Goal: Register for event/course

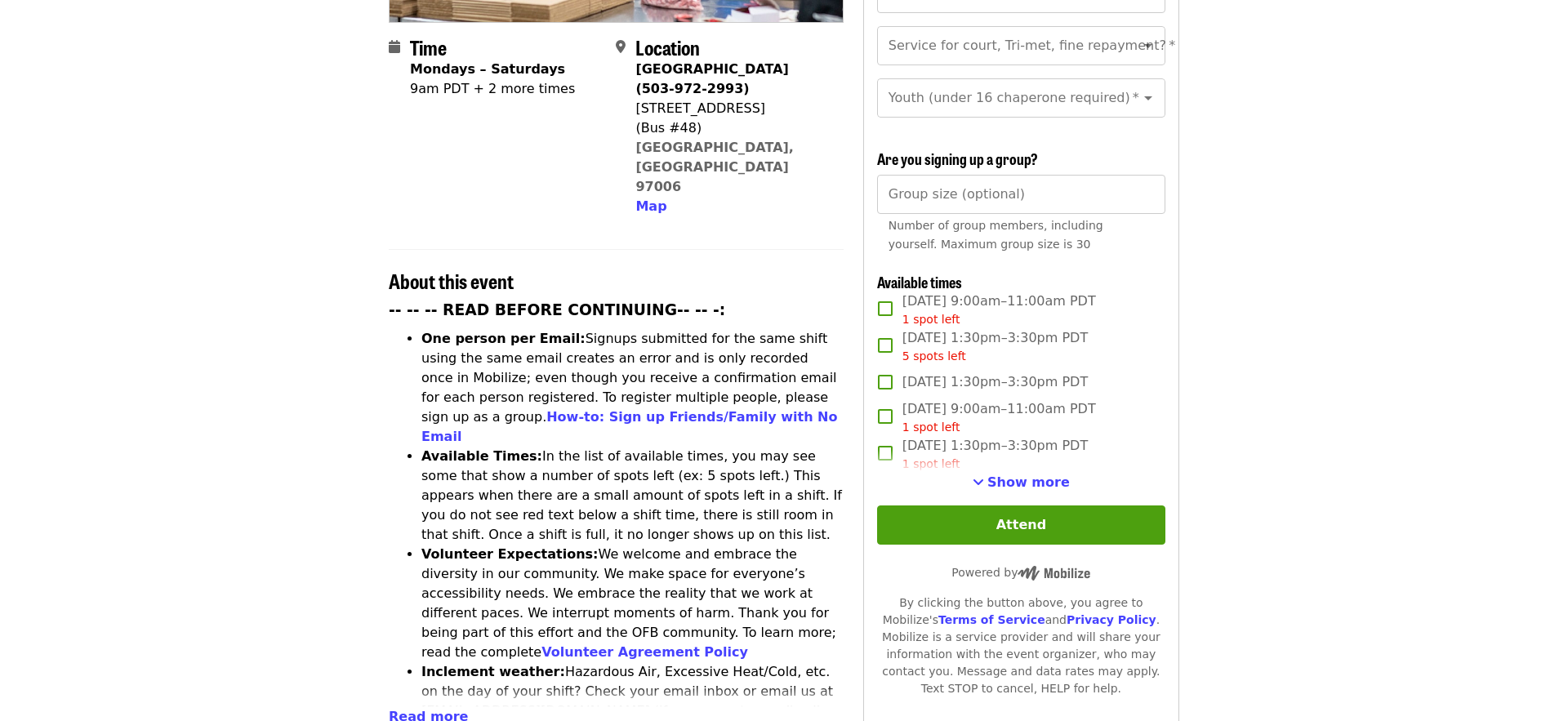
scroll to position [416, 0]
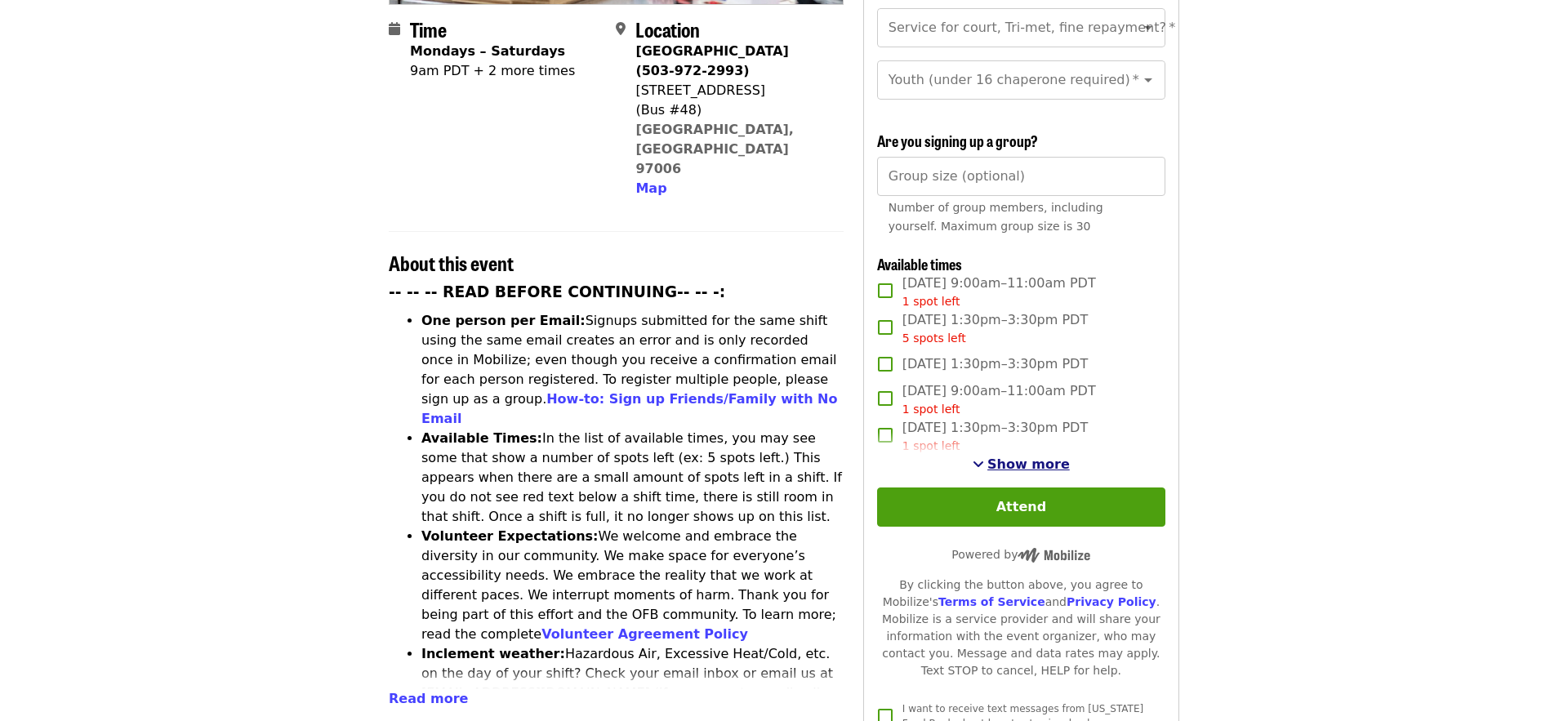
click at [1014, 457] on span "Show more" at bounding box center [1029, 465] width 83 height 16
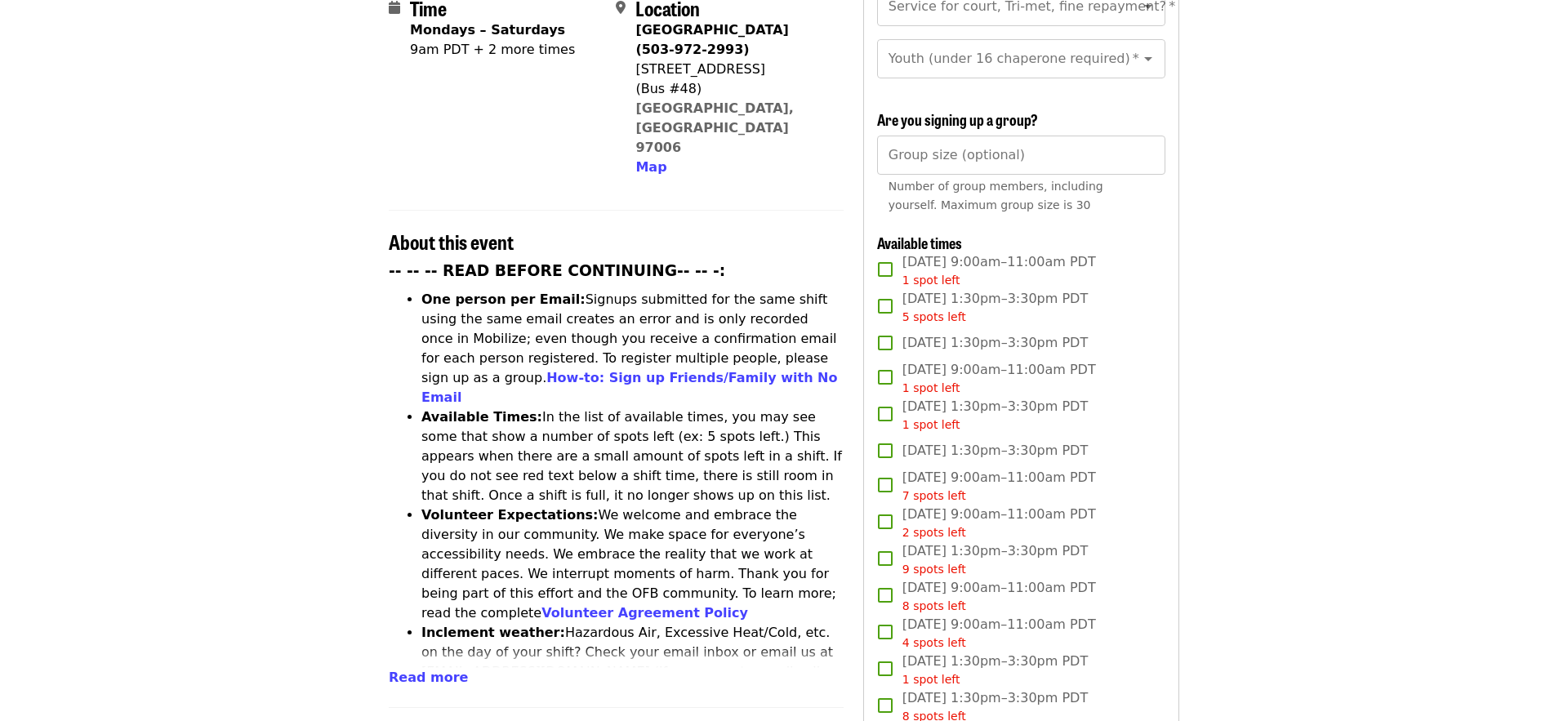
scroll to position [0, 0]
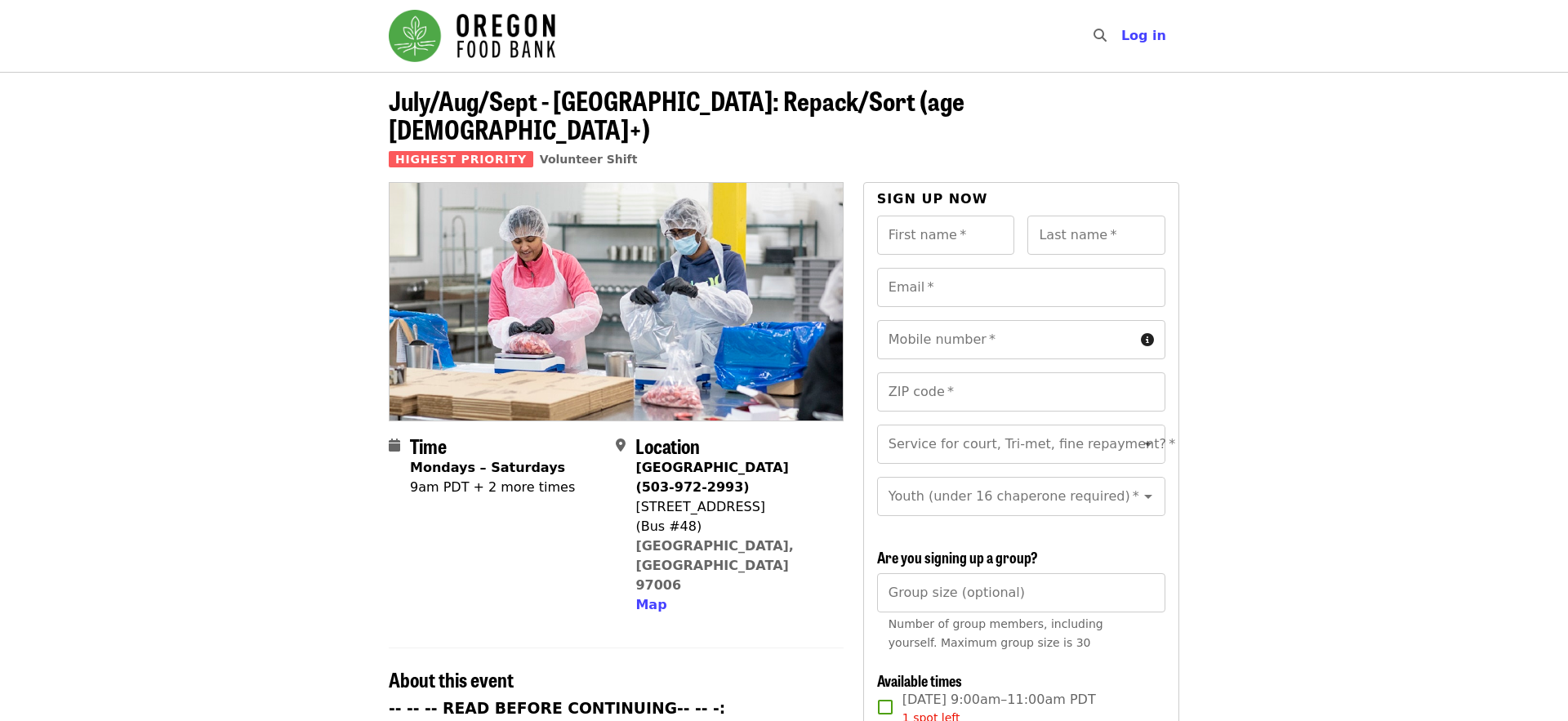
click at [477, 29] on img "Main navigation" at bounding box center [471, 36] width 167 height 52
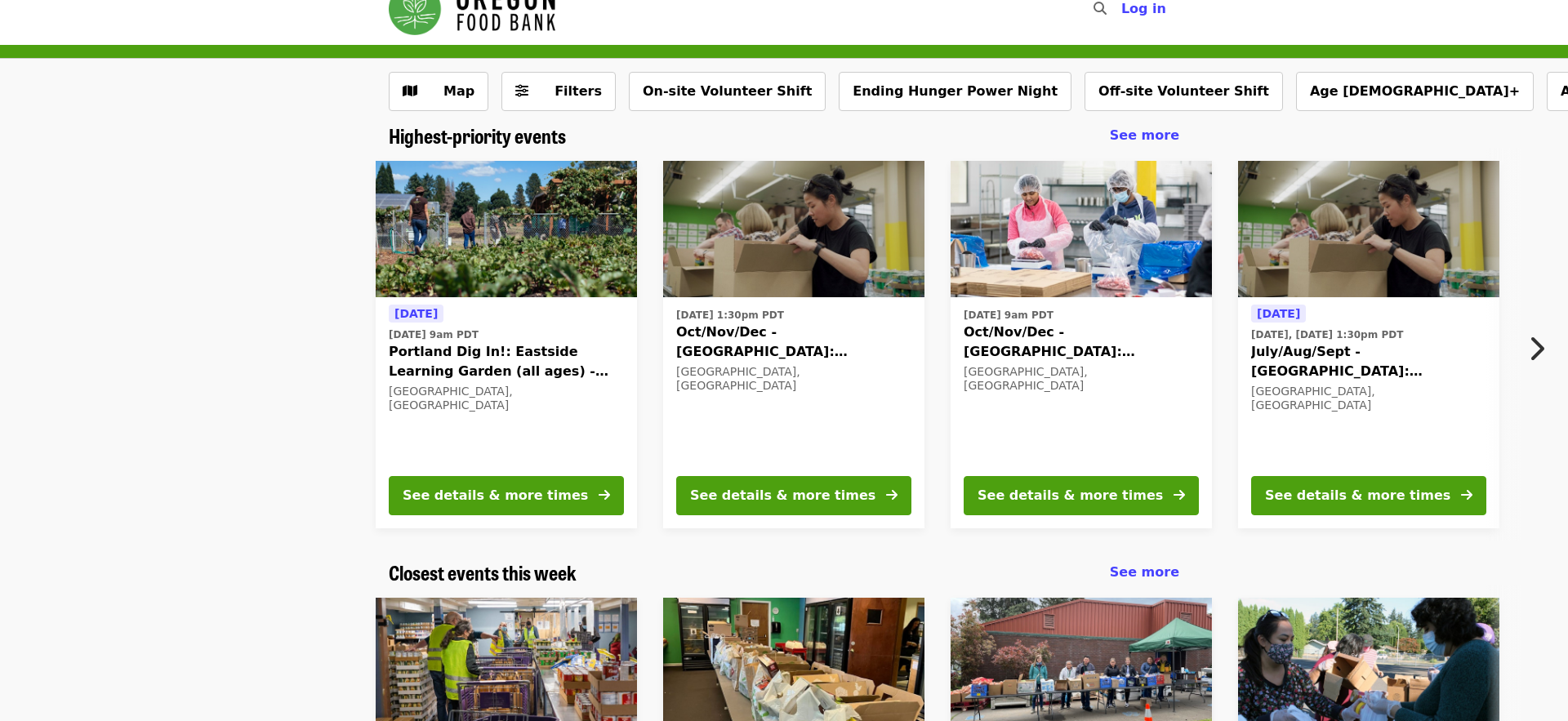
scroll to position [19, 0]
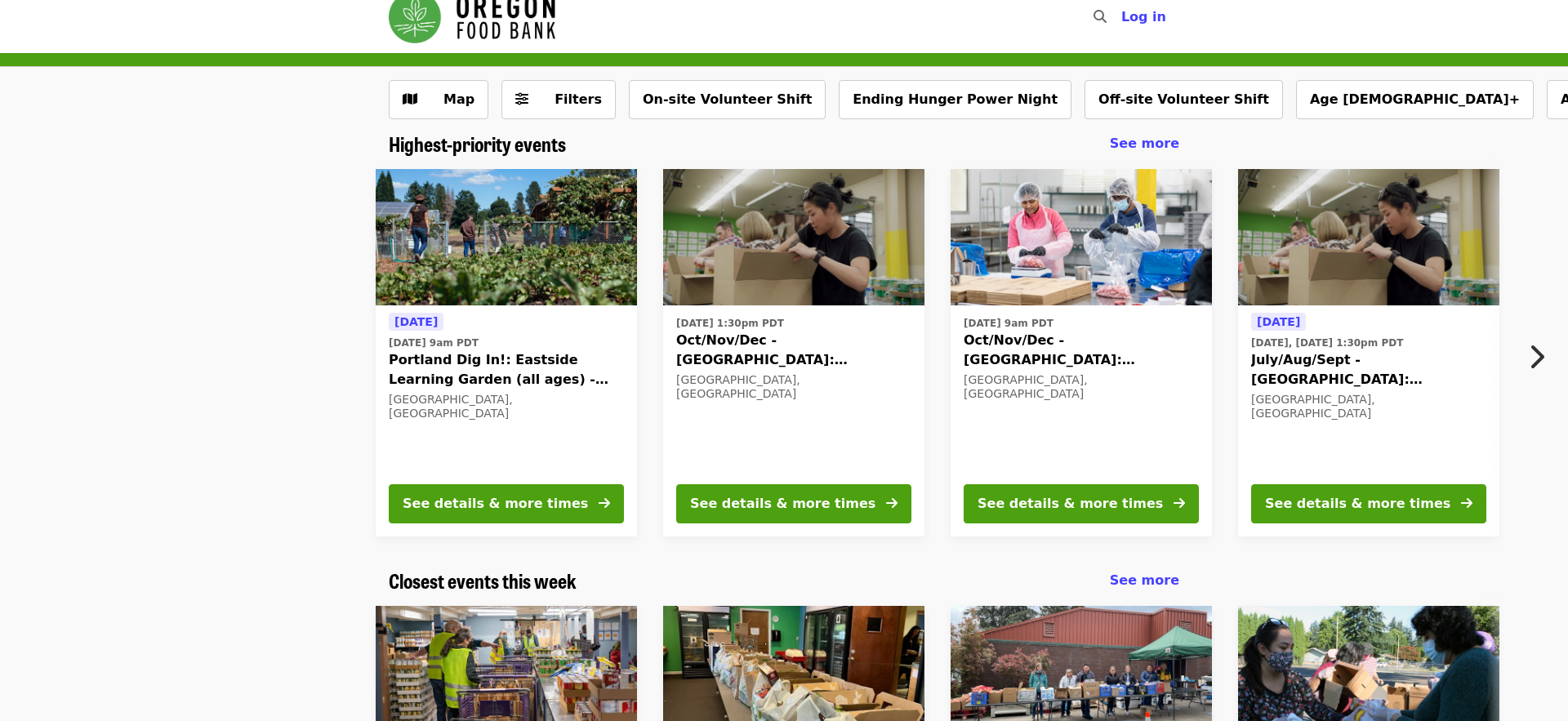
click at [1538, 359] on icon "chevron-right icon" at bounding box center [1535, 356] width 17 height 31
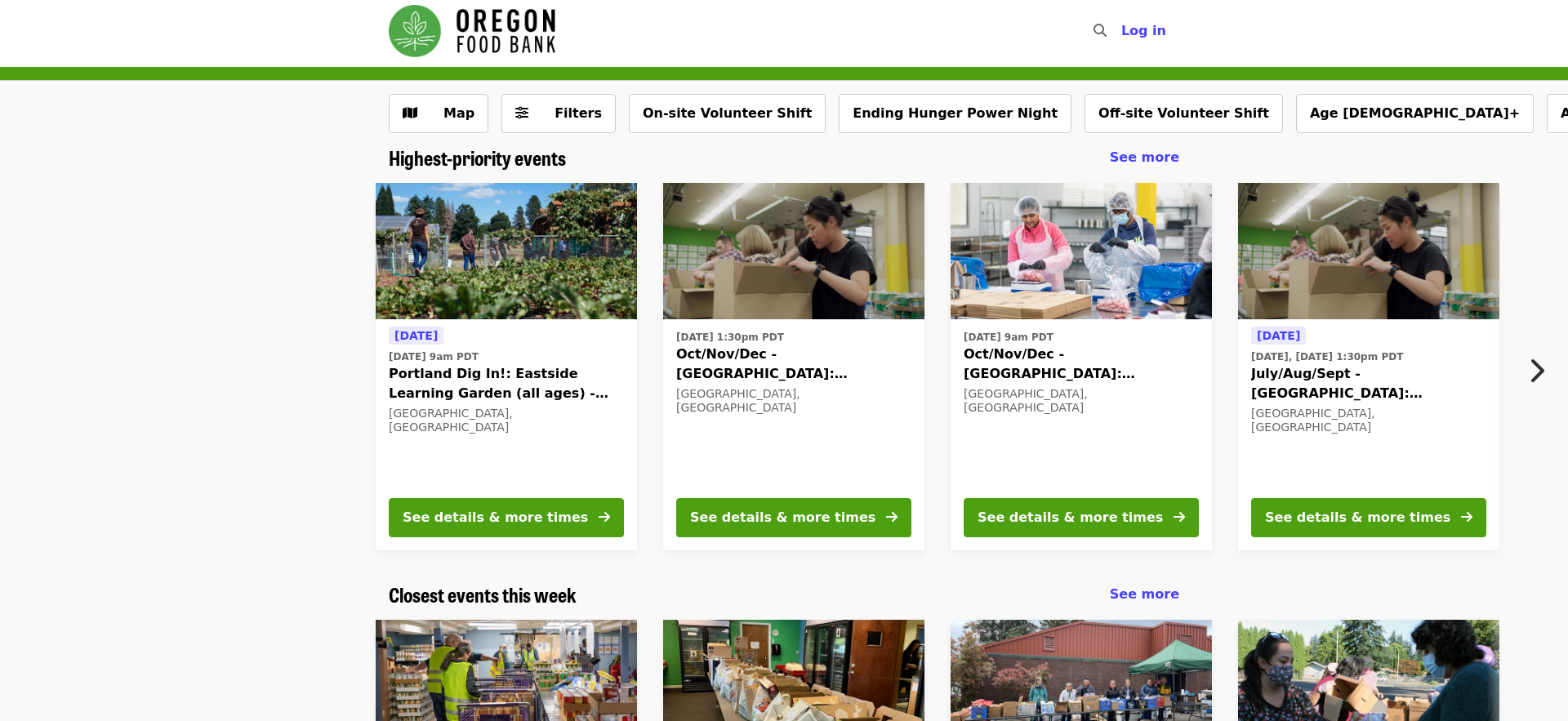
scroll to position [0, 0]
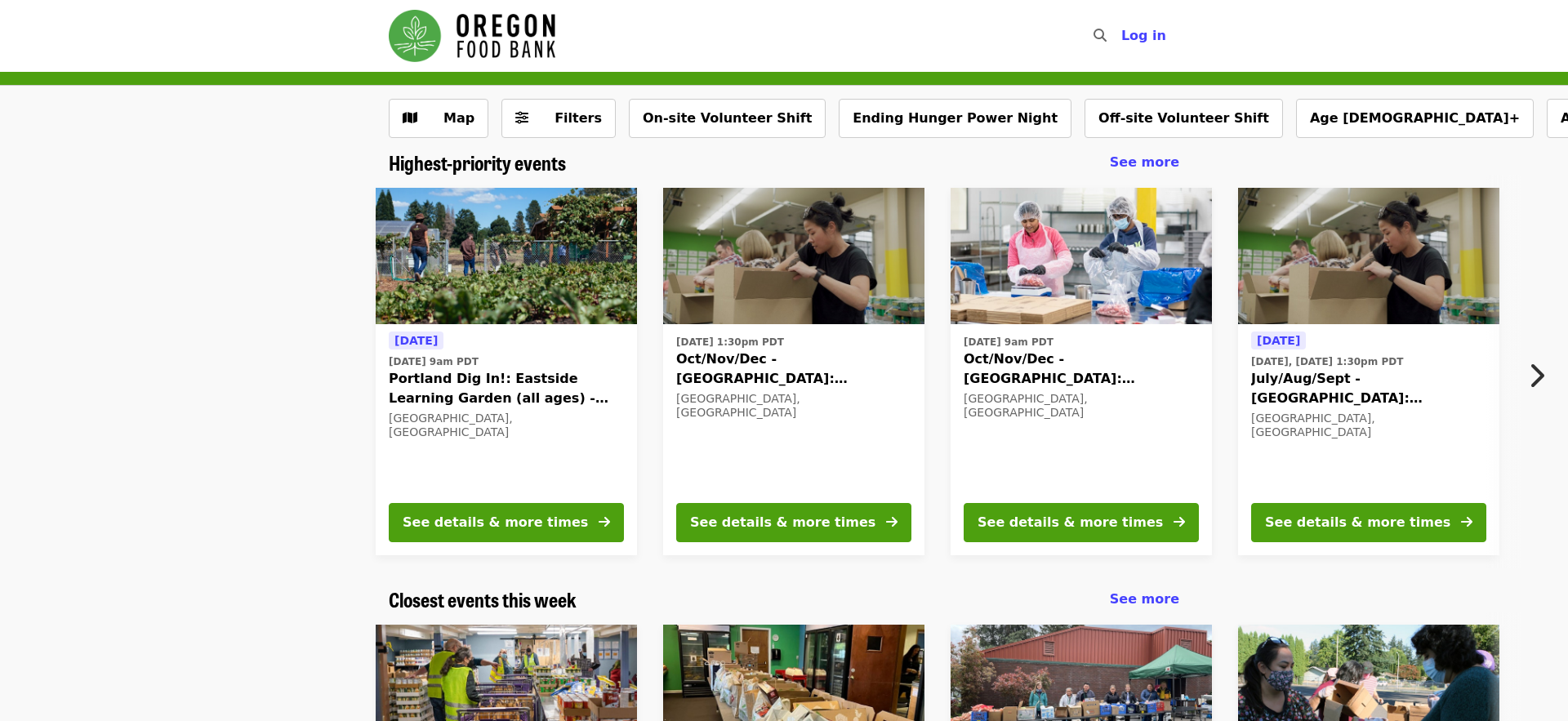
click at [1087, 421] on div "[DATE] 9am PDT Oct/Nov/Dec - [GEOGRAPHIC_DATA]: Repack/Sort (age [DEMOGRAPHIC_D…" at bounding box center [1081, 409] width 235 height 159
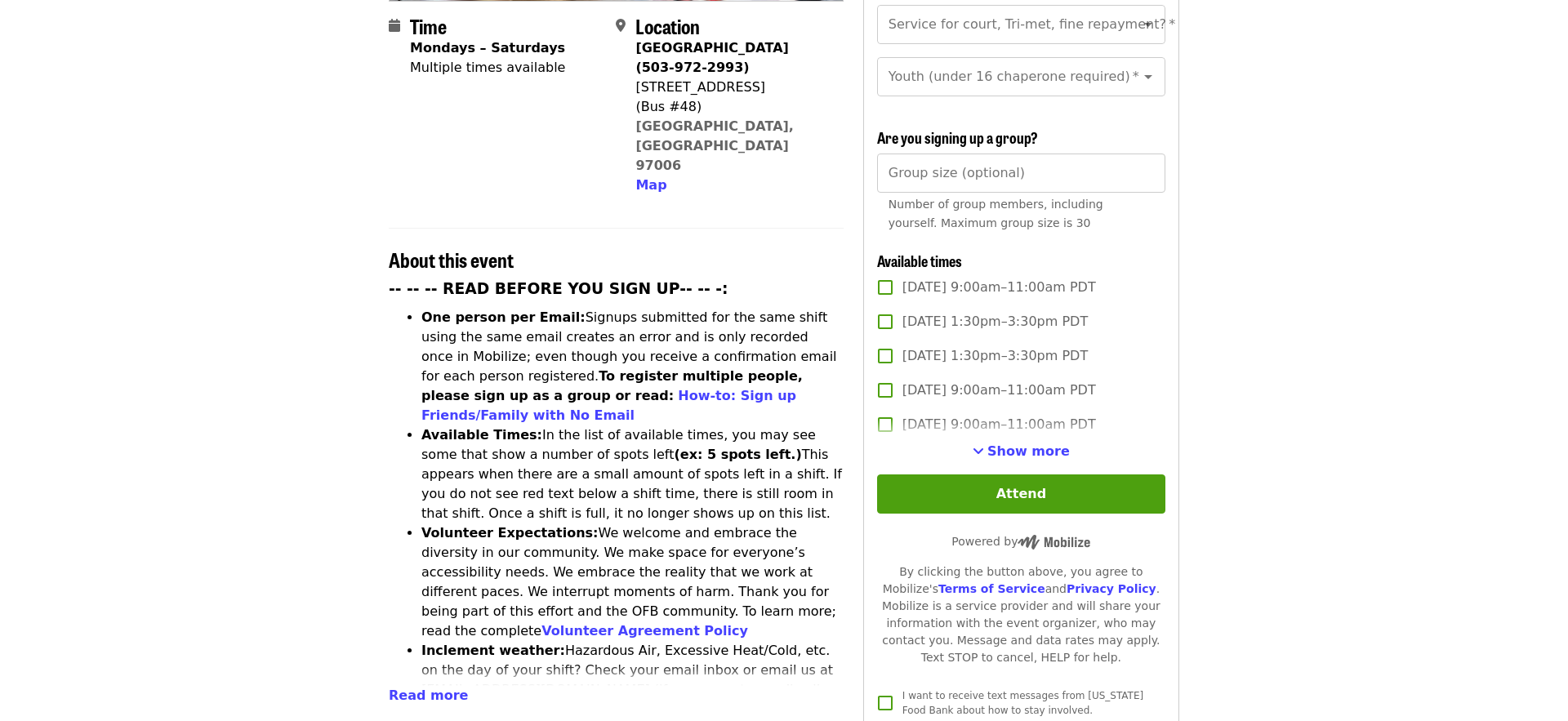
scroll to position [415, 0]
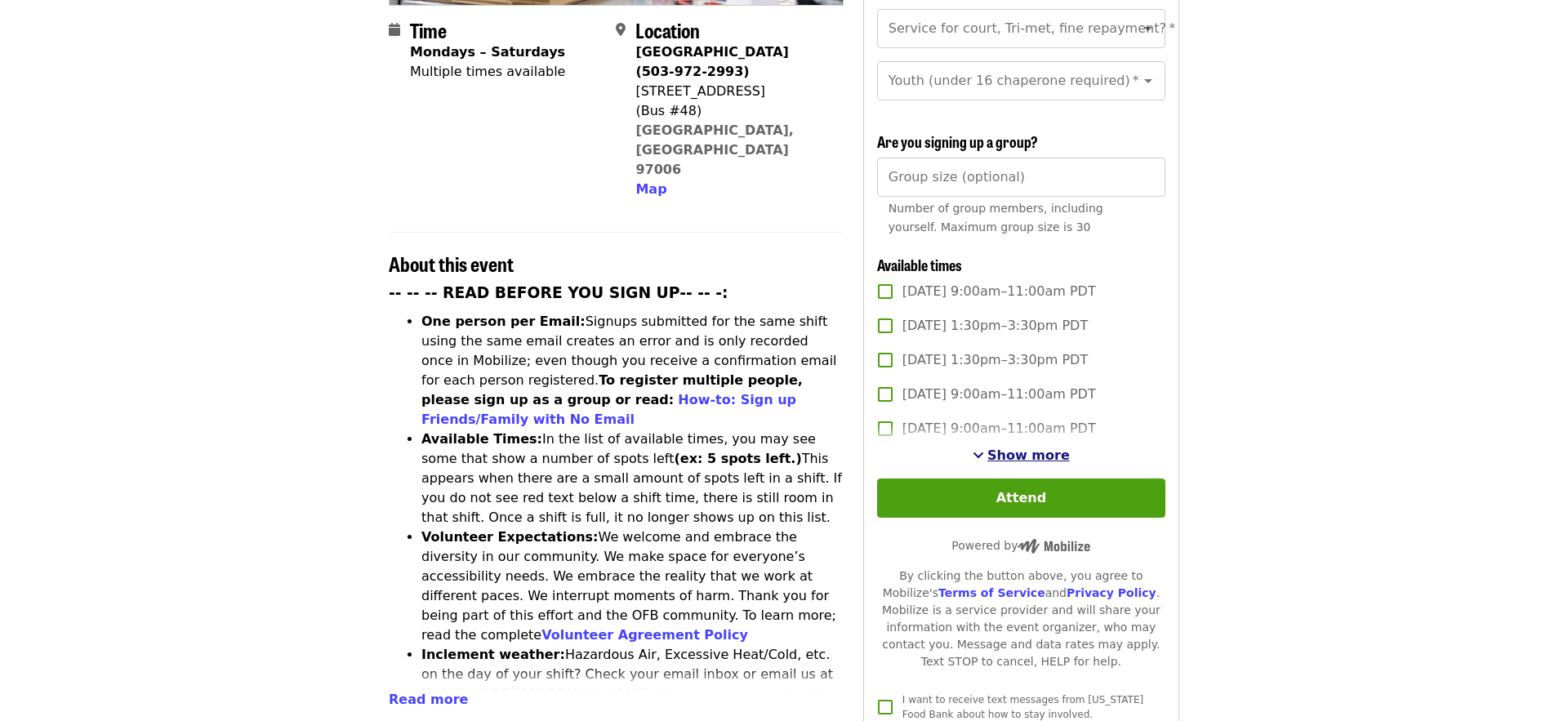
click at [1021, 448] on span "Show more" at bounding box center [1029, 456] width 83 height 16
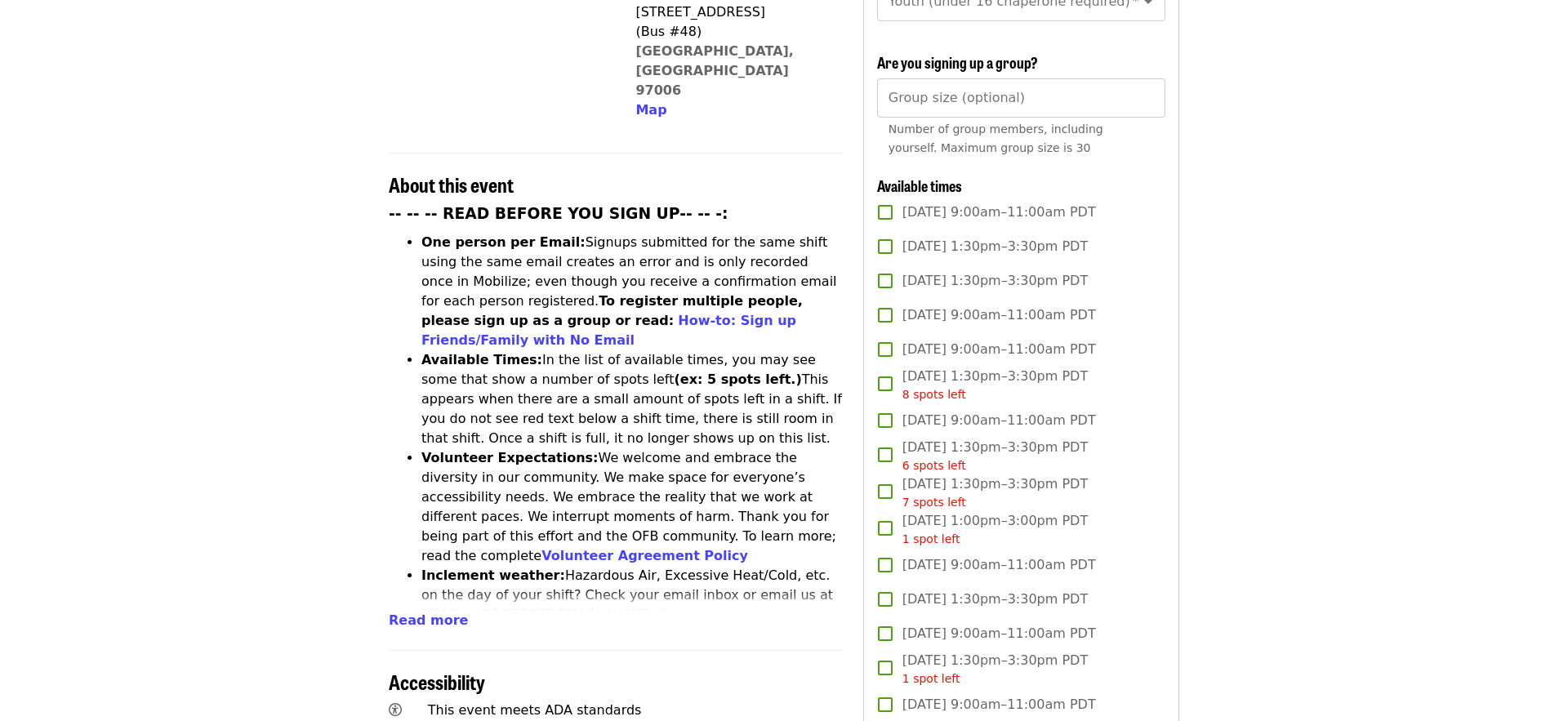
scroll to position [496, 0]
